Goal: Task Accomplishment & Management: Manage account settings

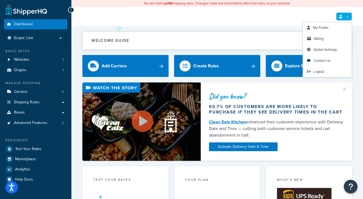
click at [342, 16] on icon at bounding box center [340, 17] width 3 height 4
click at [318, 38] on span "Billing" at bounding box center [318, 38] width 9 height 5
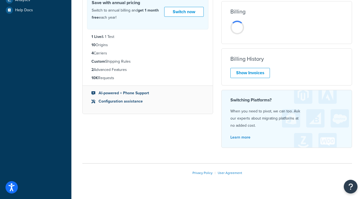
scroll to position [178, 0]
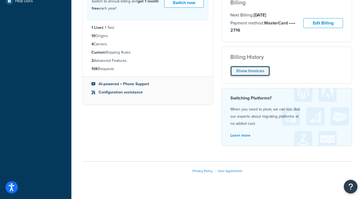
click at [256, 68] on link "Show Invoices" at bounding box center [251, 71] width 40 height 10
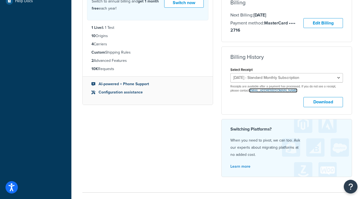
click at [269, 92] on link "billing@shipperhq.com" at bounding box center [273, 90] width 48 height 4
click at [360, 129] on div "My Account Contact Us Send Us A Message Contact Information Name * Email * Comp…" at bounding box center [217, 37] width 292 height 375
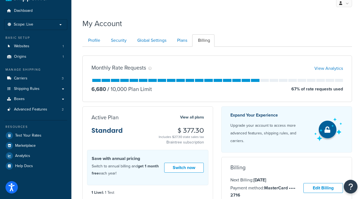
scroll to position [0, 0]
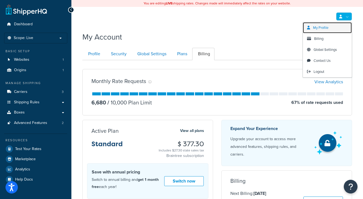
click at [321, 28] on span "My Profile" at bounding box center [320, 27] width 15 height 5
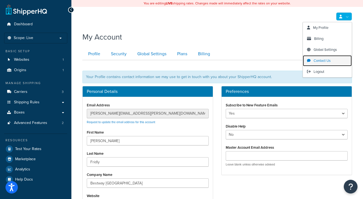
click at [325, 59] on span "Contact Us" at bounding box center [322, 60] width 17 height 5
